Goal: Information Seeking & Learning: Learn about a topic

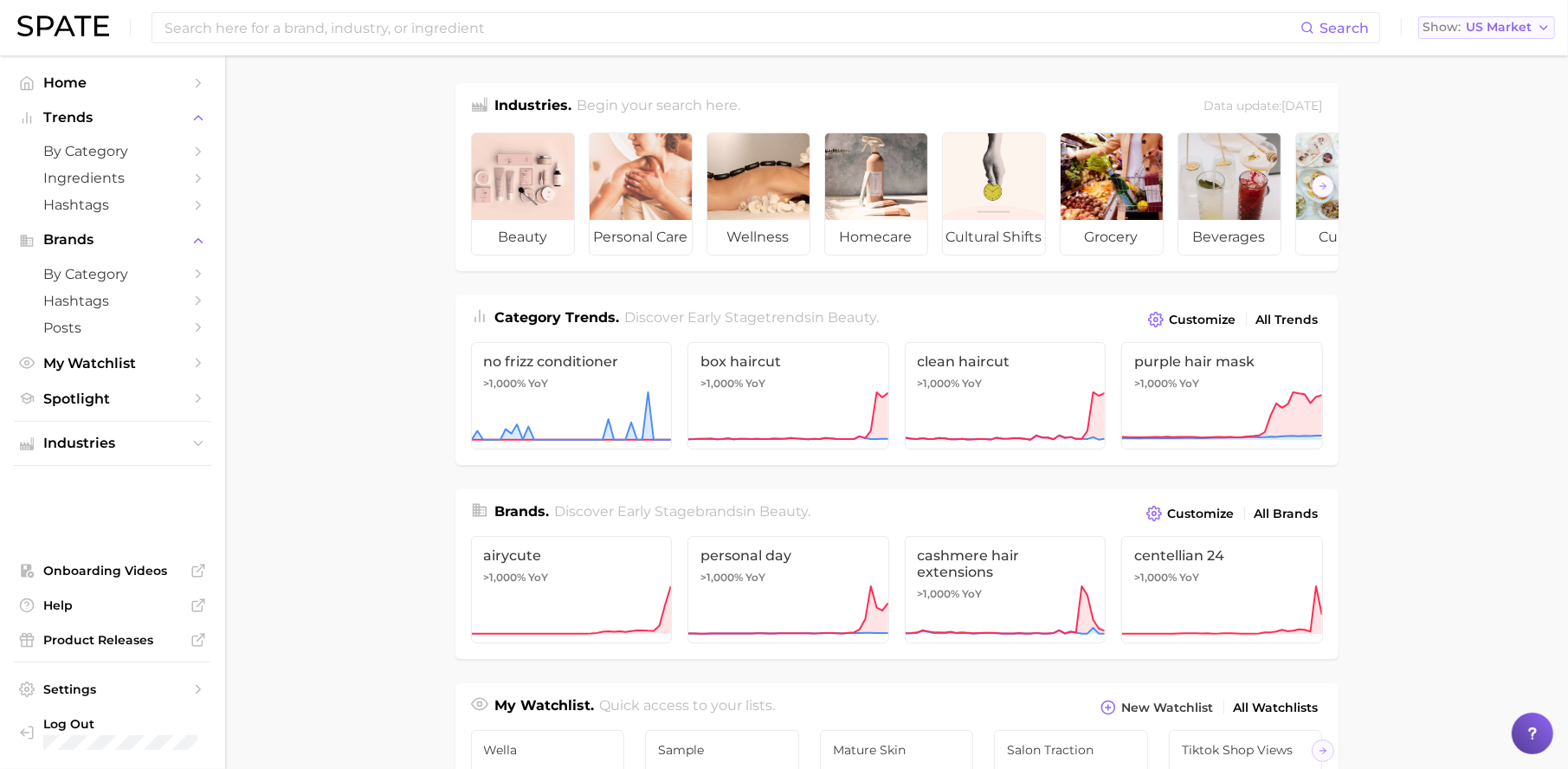
click at [1508, 27] on span "US Market" at bounding box center [1498, 27] width 66 height 10
click at [1487, 120] on button "[GEOGRAPHIC_DATA]" at bounding box center [1494, 118] width 152 height 31
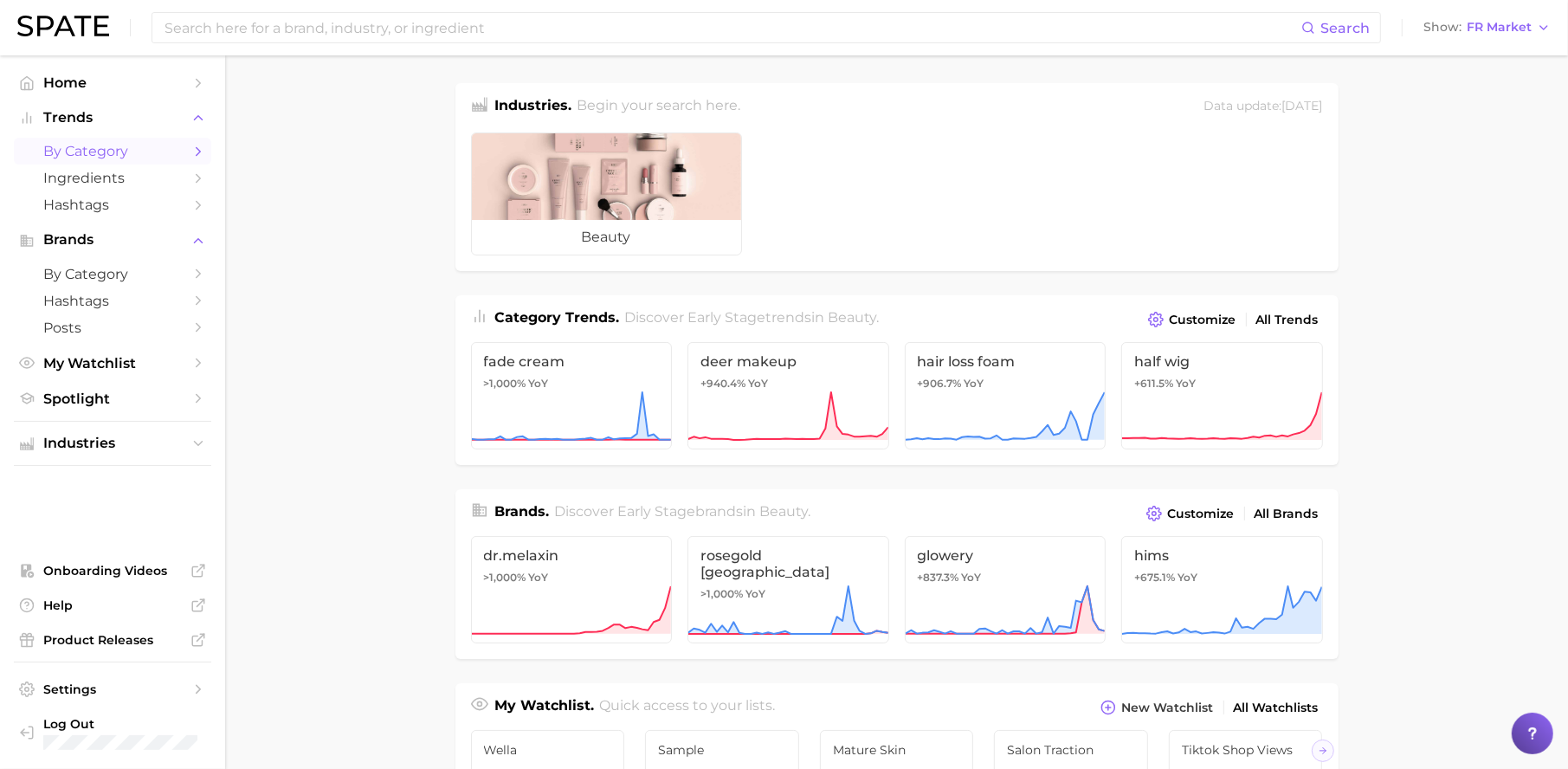
click at [122, 143] on span "by Category" at bounding box center [112, 151] width 138 height 16
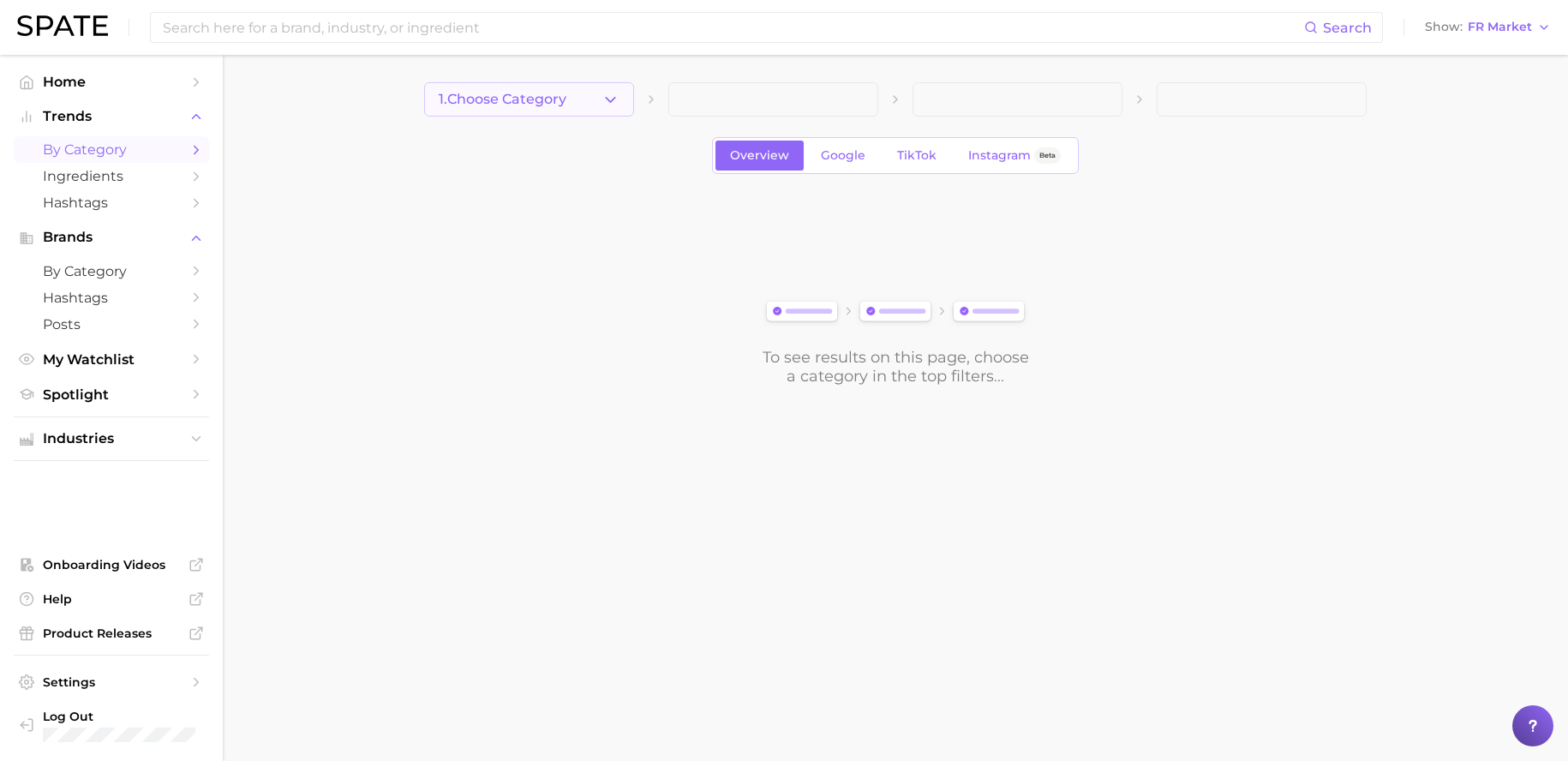
click at [534, 95] on span "1. Choose Category" at bounding box center [502, 99] width 127 height 15
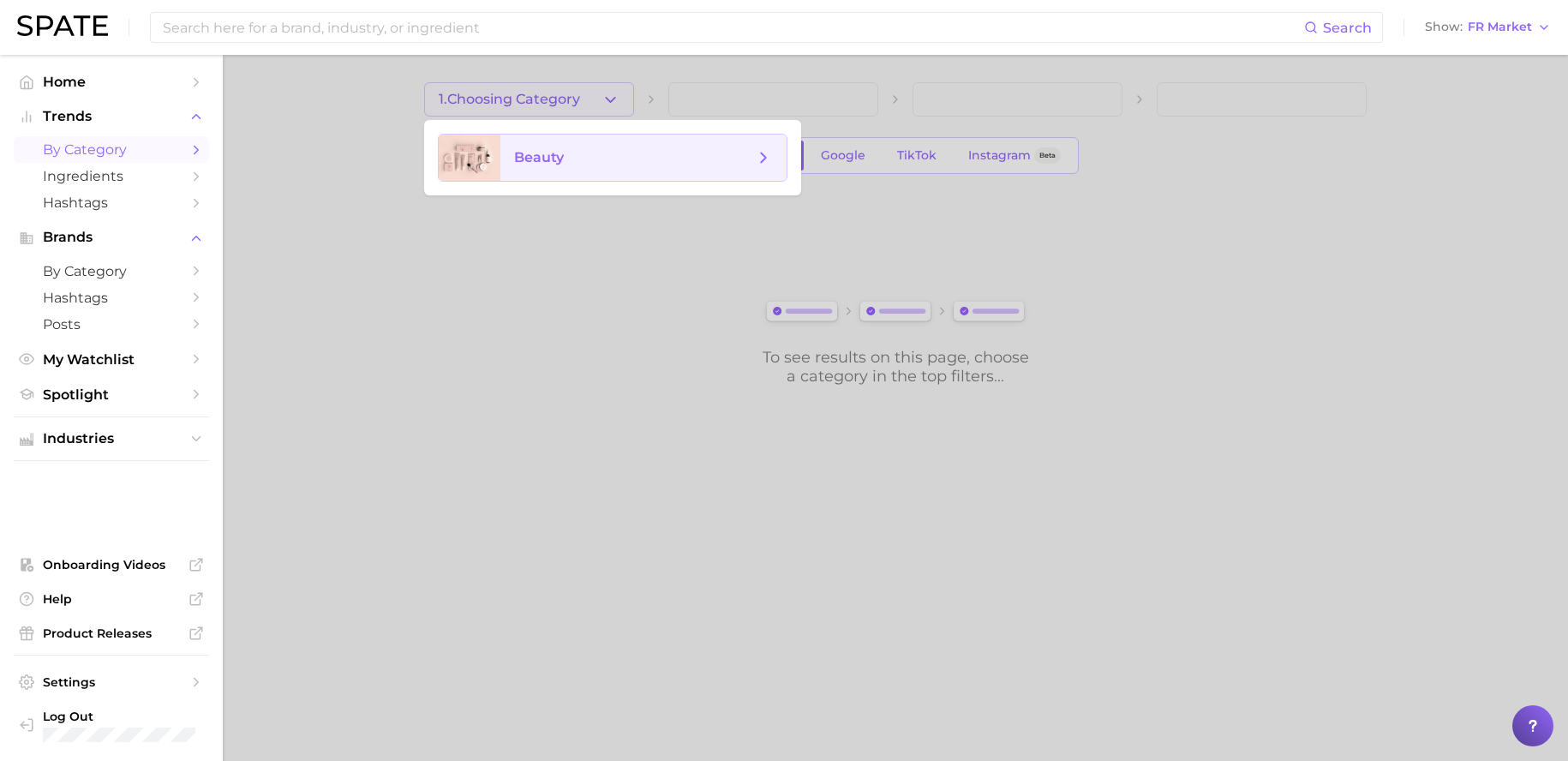
click at [570, 153] on span "beauty" at bounding box center [634, 157] width 240 height 19
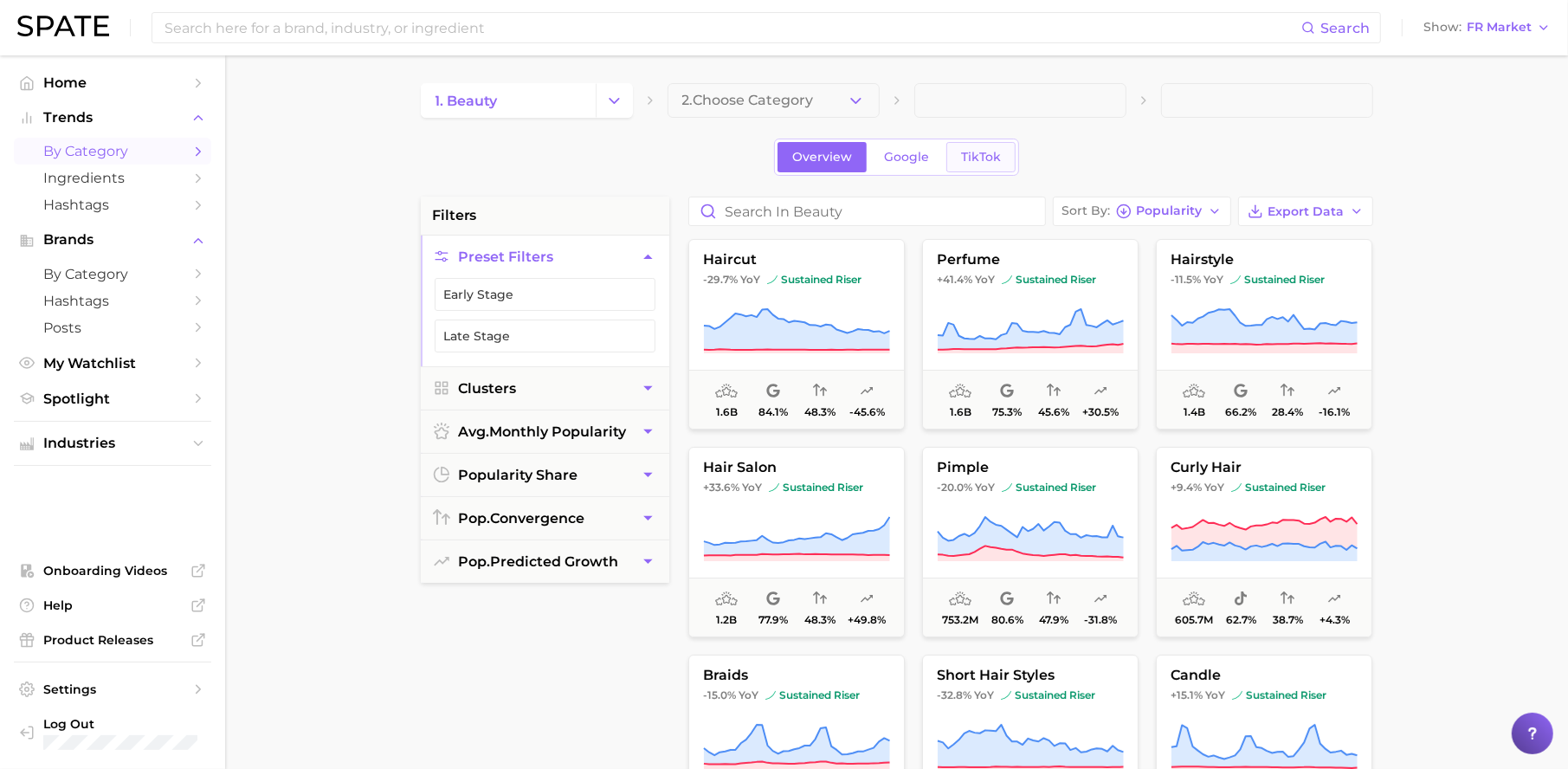
click at [988, 157] on span "TikTok" at bounding box center [980, 157] width 40 height 14
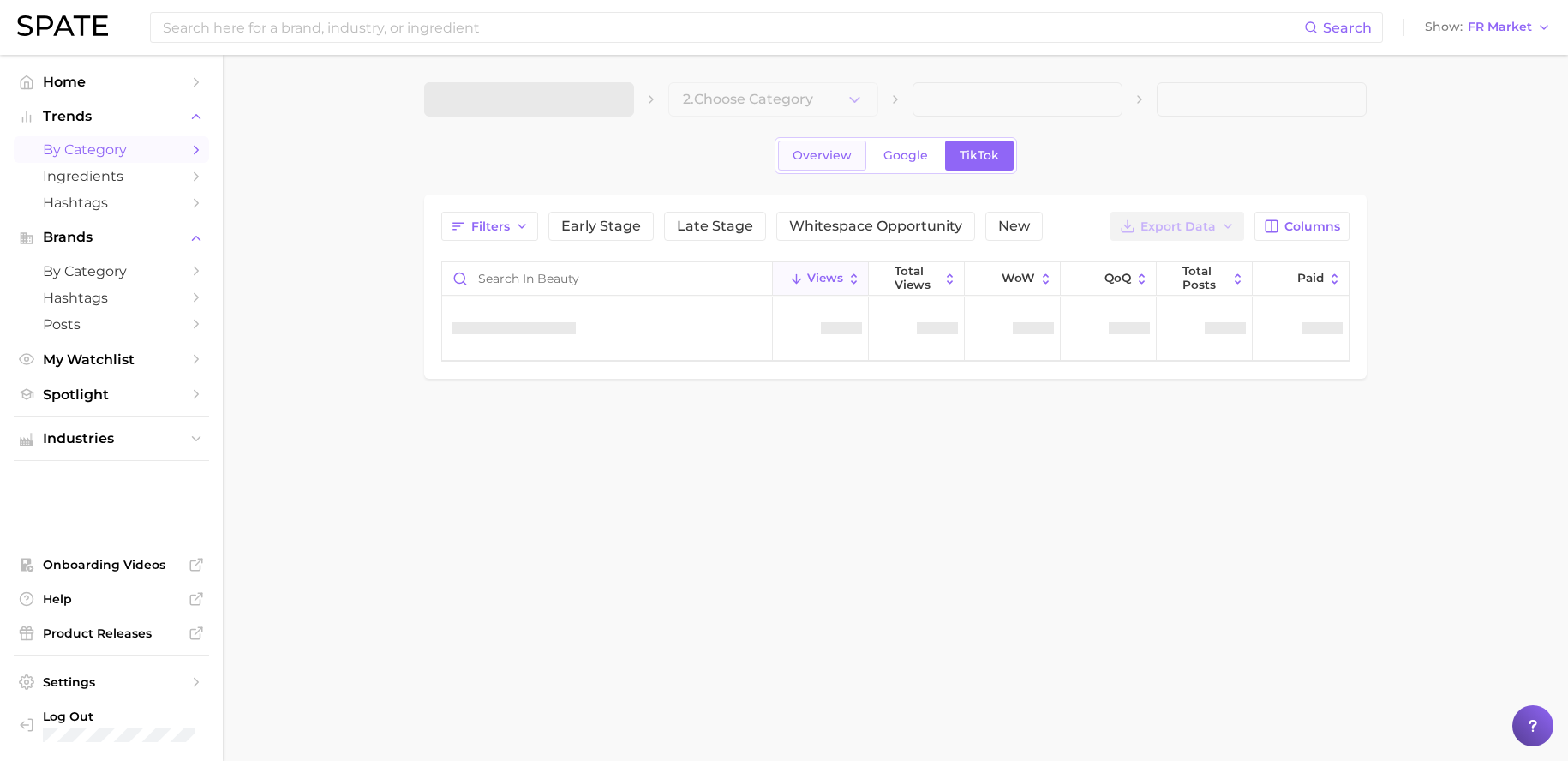
click at [824, 158] on span "Overview" at bounding box center [822, 156] width 59 height 14
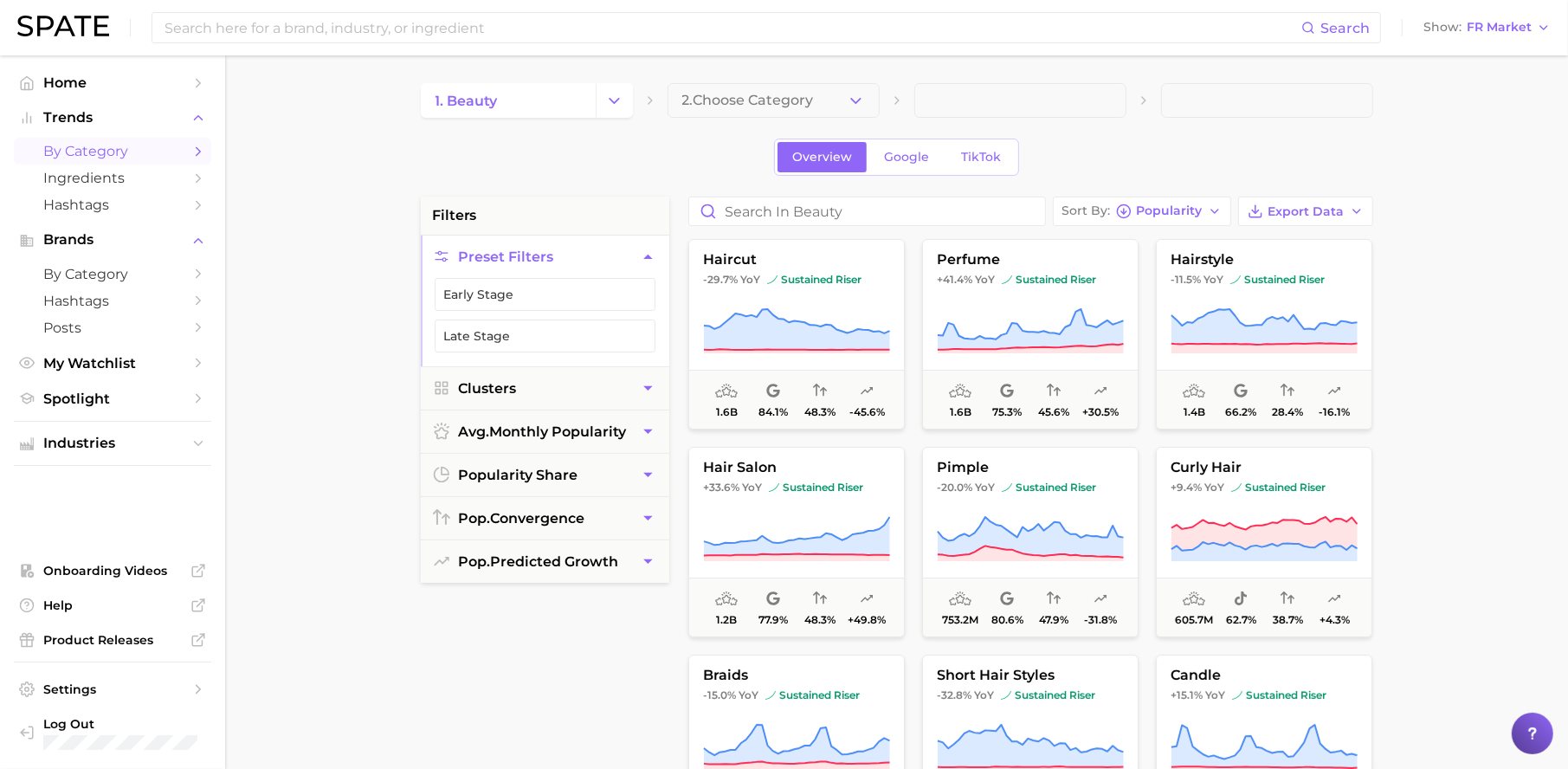
click at [74, 421] on ul "Industries" at bounding box center [113, 443] width 197 height 45
click at [78, 436] on span "Industries" at bounding box center [112, 443] width 138 height 15
click at [1541, 39] on div "Search Show FR Market" at bounding box center [783, 28] width 1533 height 55
click at [1537, 37] on button "Show FR Market" at bounding box center [1487, 27] width 136 height 22
click at [1521, 57] on button "[GEOGRAPHIC_DATA]" at bounding box center [1495, 56] width 152 height 31
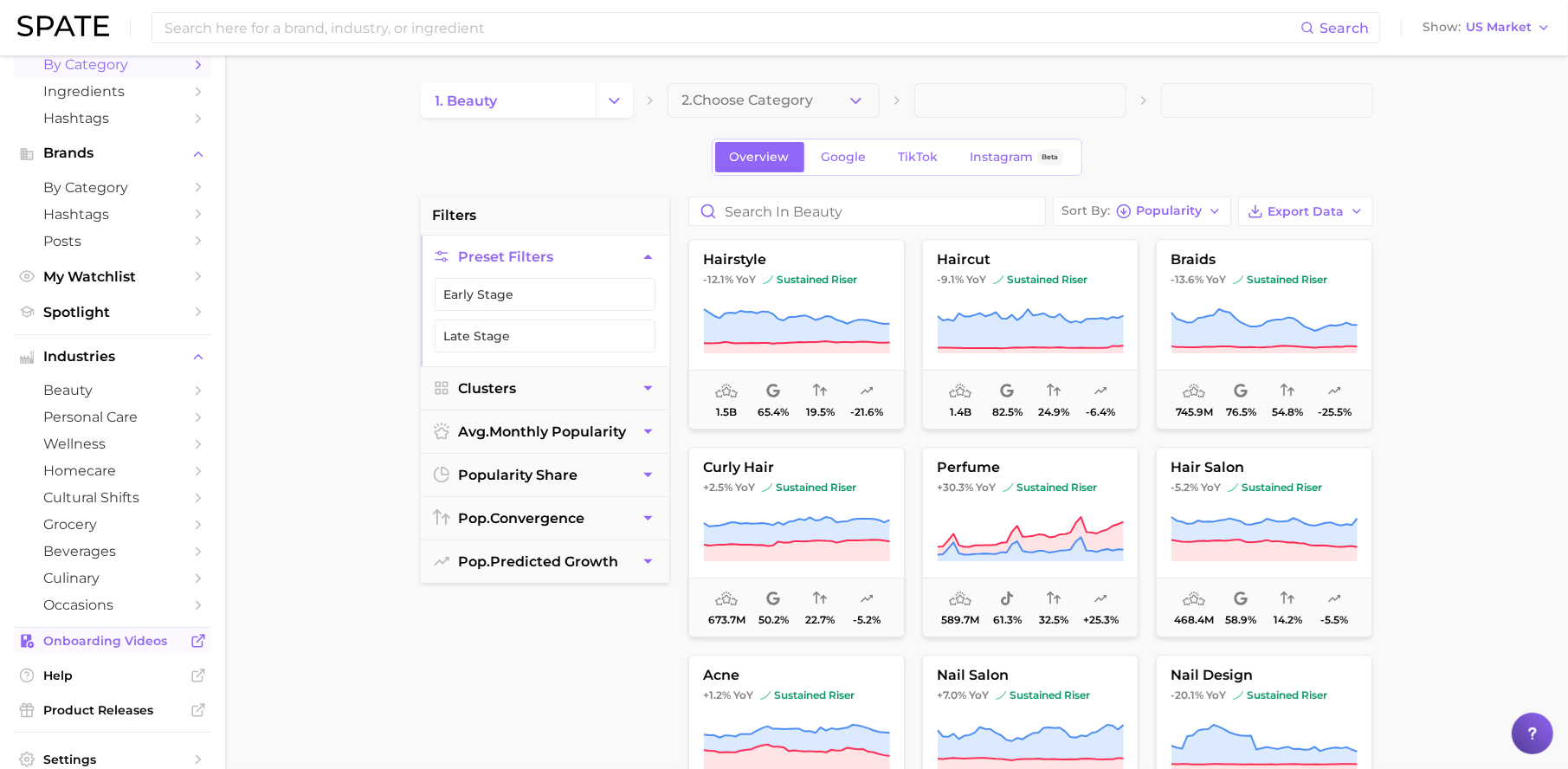
scroll to position [89, 0]
